Goal: Task Accomplishment & Management: Manage account settings

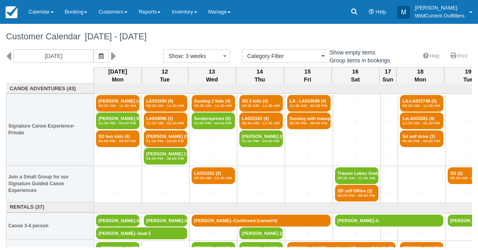
select select
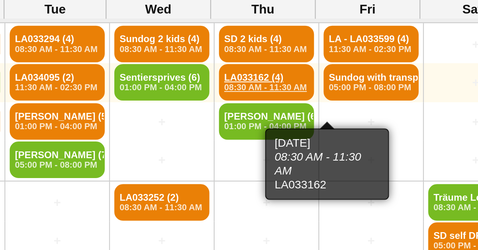
scroll to position [8, 29]
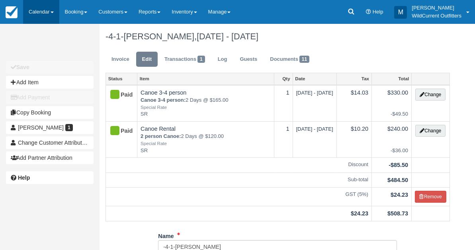
click at [31, 13] on link "Calendar" at bounding box center [41, 12] width 36 height 24
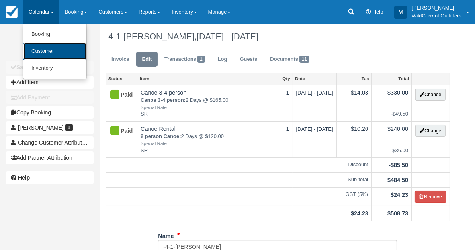
click at [37, 43] on link "Customer" at bounding box center [54, 51] width 63 height 17
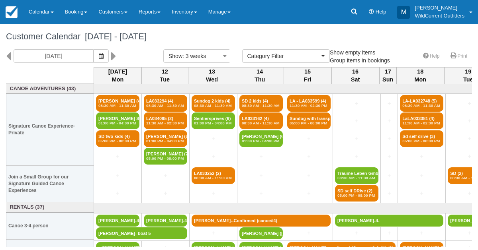
select select
click at [103, 53] on icon "button" at bounding box center [101, 56] width 5 height 6
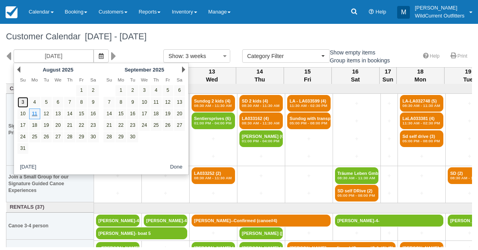
click at [25, 100] on link "3" at bounding box center [23, 102] width 11 height 11
type input "08/03/25"
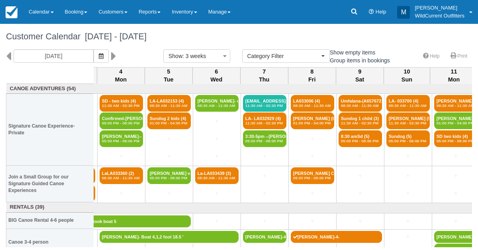
scroll to position [0, 44]
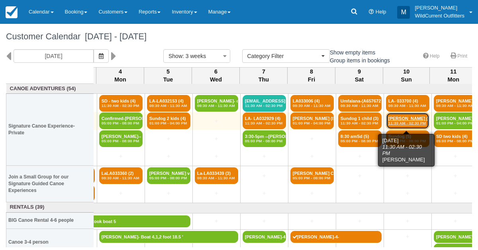
click at [401, 121] on em "11:30 AM - 02:30 PM" at bounding box center [407, 123] width 39 height 5
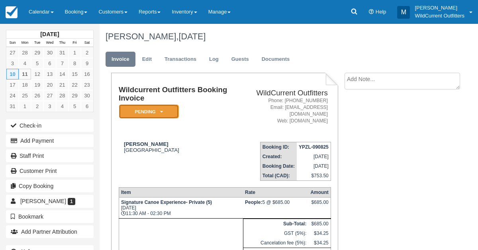
click at [160, 110] on icon at bounding box center [161, 111] width 3 height 5
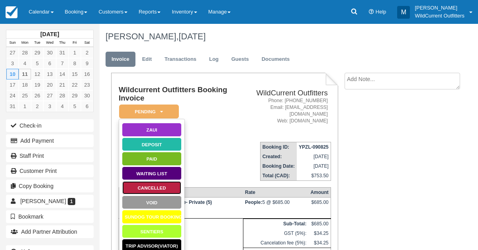
click at [149, 187] on link "Cancelled" at bounding box center [152, 188] width 60 height 14
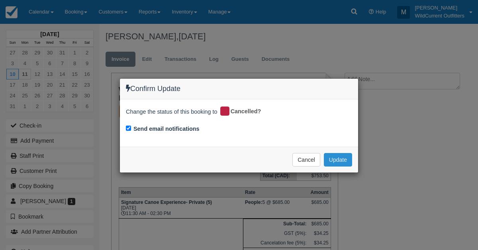
click at [339, 160] on button "Update" at bounding box center [338, 160] width 28 height 14
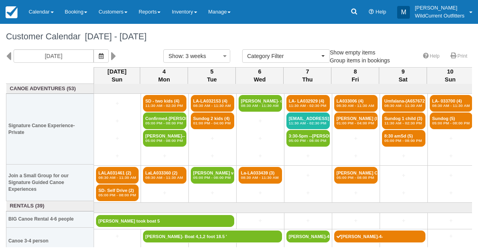
select select
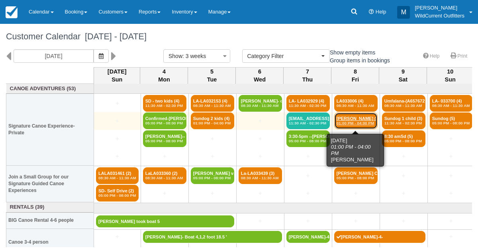
click at [345, 115] on link "Warren (8) 01:00 PM - 04:00 PM" at bounding box center [355, 121] width 43 height 17
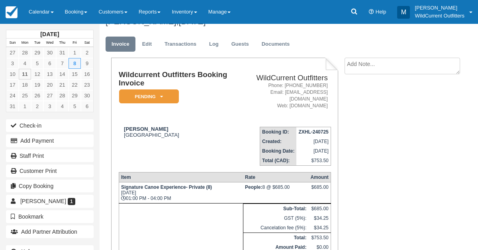
scroll to position [8, 0]
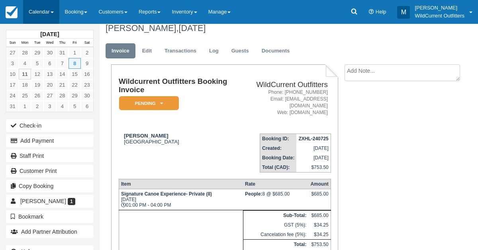
click at [39, 11] on link "Calendar" at bounding box center [41, 12] width 36 height 24
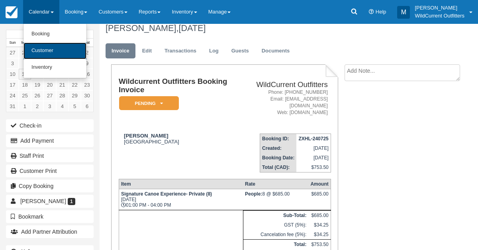
click at [45, 56] on link "Customer" at bounding box center [54, 51] width 63 height 17
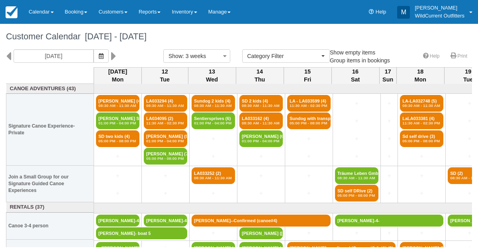
select select
click at [8, 57] on icon at bounding box center [8, 56] width 5 height 14
type input "[DATE]"
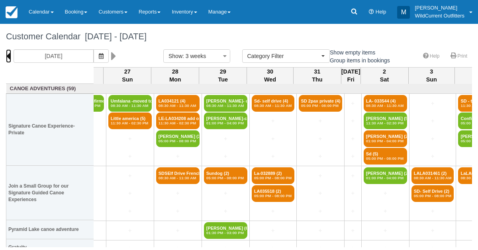
scroll to position [0, 275]
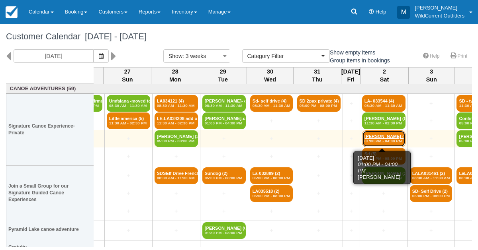
click at [371, 137] on link "[PERSON_NAME] (2) 01:00 PM - 04:00 PM" at bounding box center [383, 139] width 43 height 17
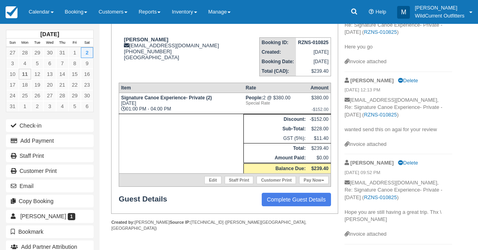
scroll to position [102, 0]
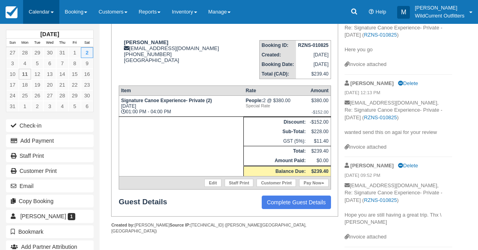
click at [43, 14] on link "Calendar" at bounding box center [41, 12] width 36 height 24
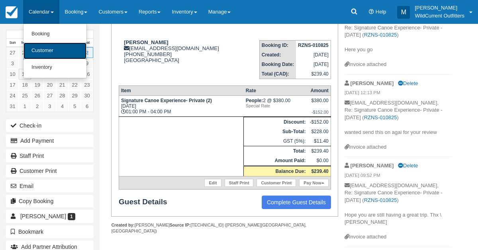
click at [49, 57] on link "Customer" at bounding box center [54, 51] width 63 height 17
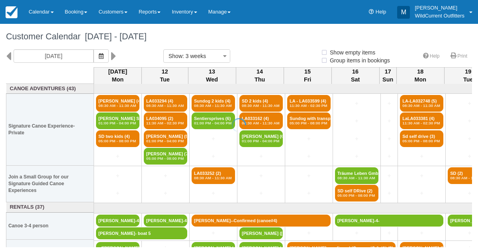
select select
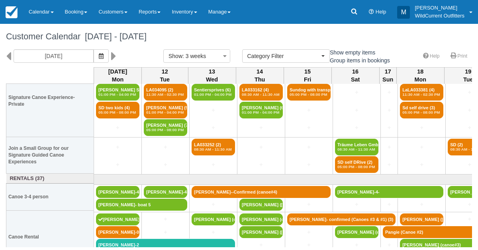
scroll to position [45, 0]
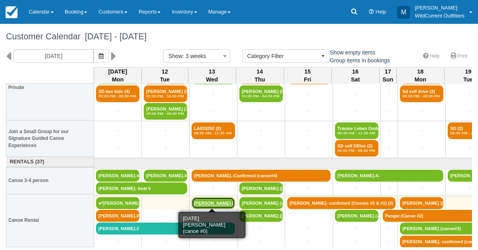
click at [204, 199] on link "[PERSON_NAME] (canoe" at bounding box center [212, 203] width 43 height 12
